Goal: Check status: Check status

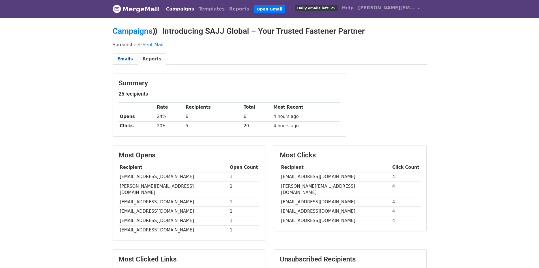
click at [118, 59] on link "Emails" at bounding box center [125, 59] width 25 height 12
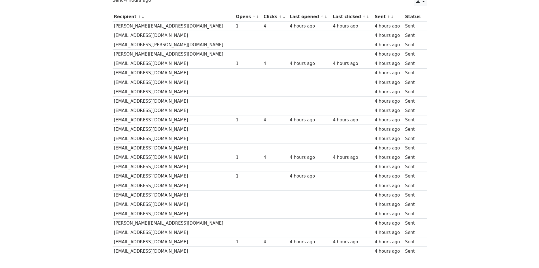
scroll to position [83, 0]
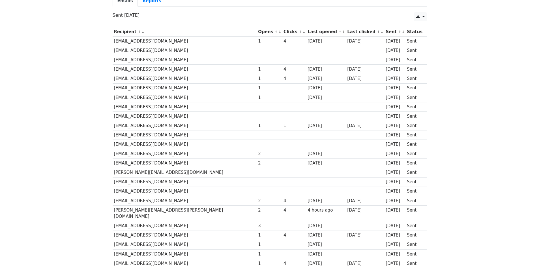
scroll to position [28, 0]
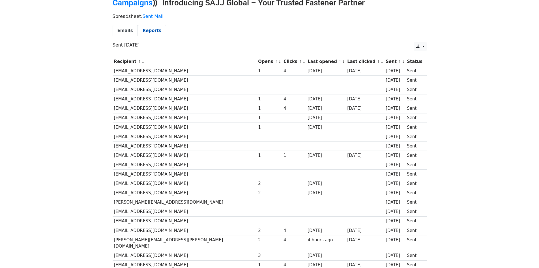
click at [153, 32] on link "Reports" at bounding box center [152, 31] width 28 height 12
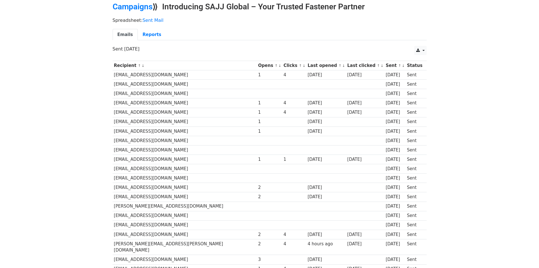
scroll to position [85, 0]
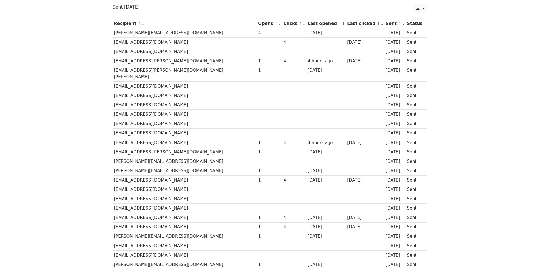
scroll to position [57, 0]
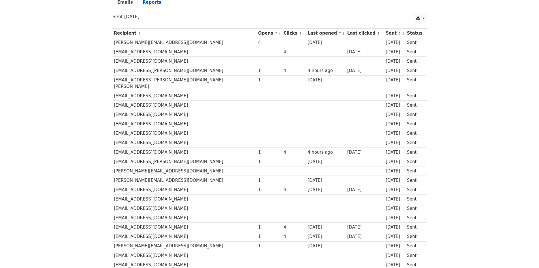
click at [144, 5] on link "Reports" at bounding box center [152, 3] width 28 height 12
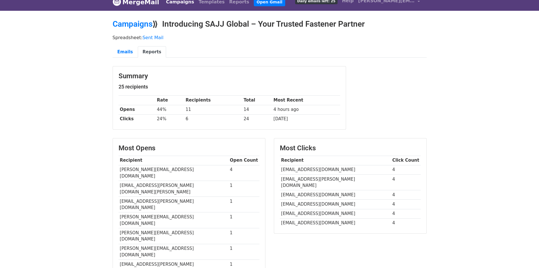
scroll to position [28, 0]
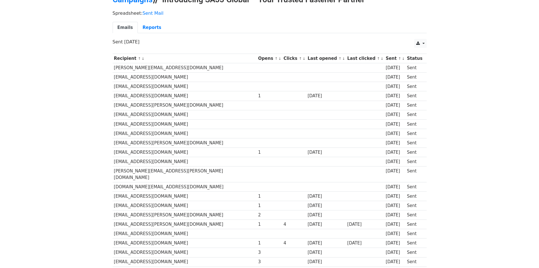
scroll to position [26, 0]
